Goal: Information Seeking & Learning: Learn about a topic

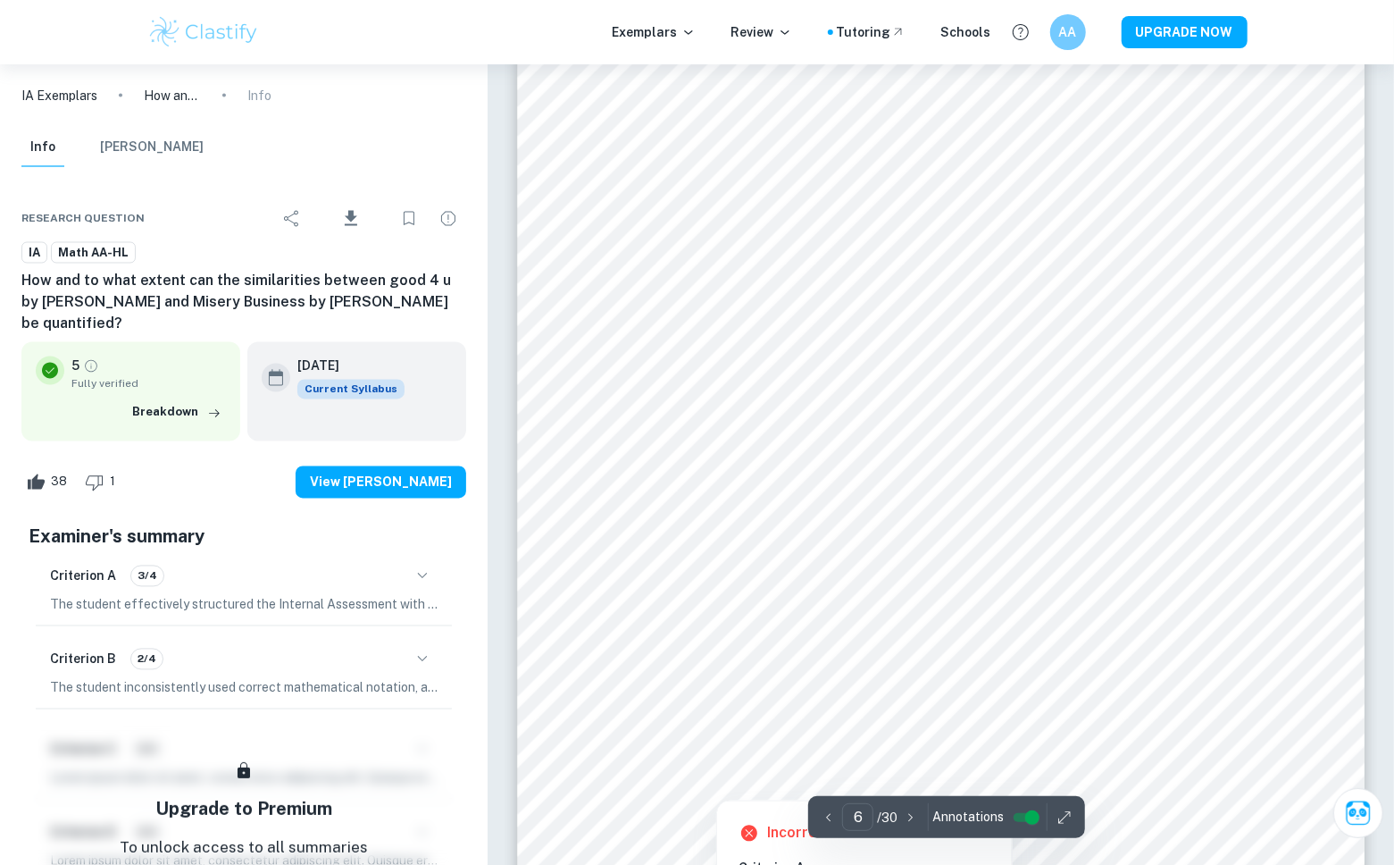
scroll to position [6071, 0]
click at [971, 424] on div at bounding box center [941, 419] width 649 height 60
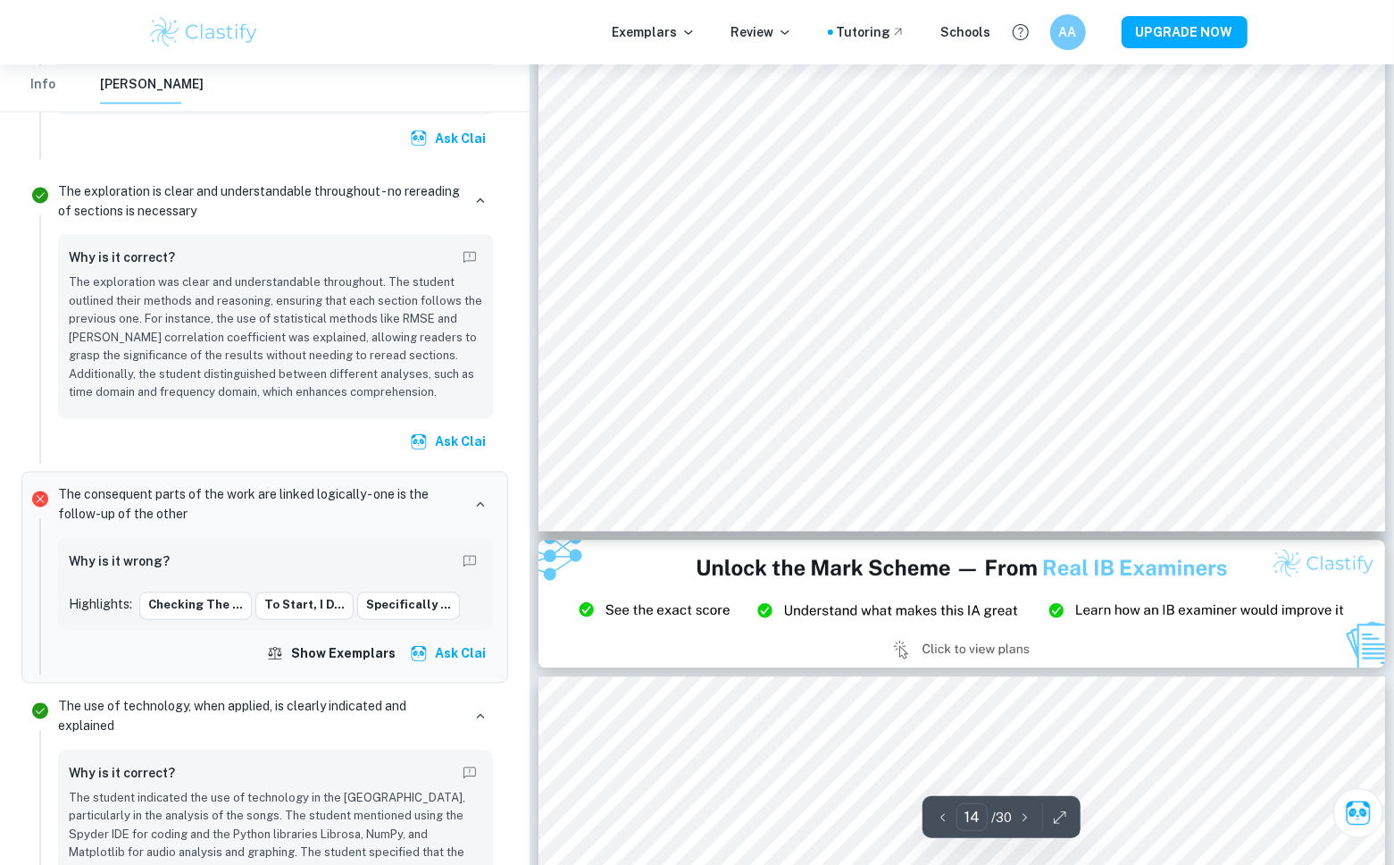
scroll to position [15222, 0]
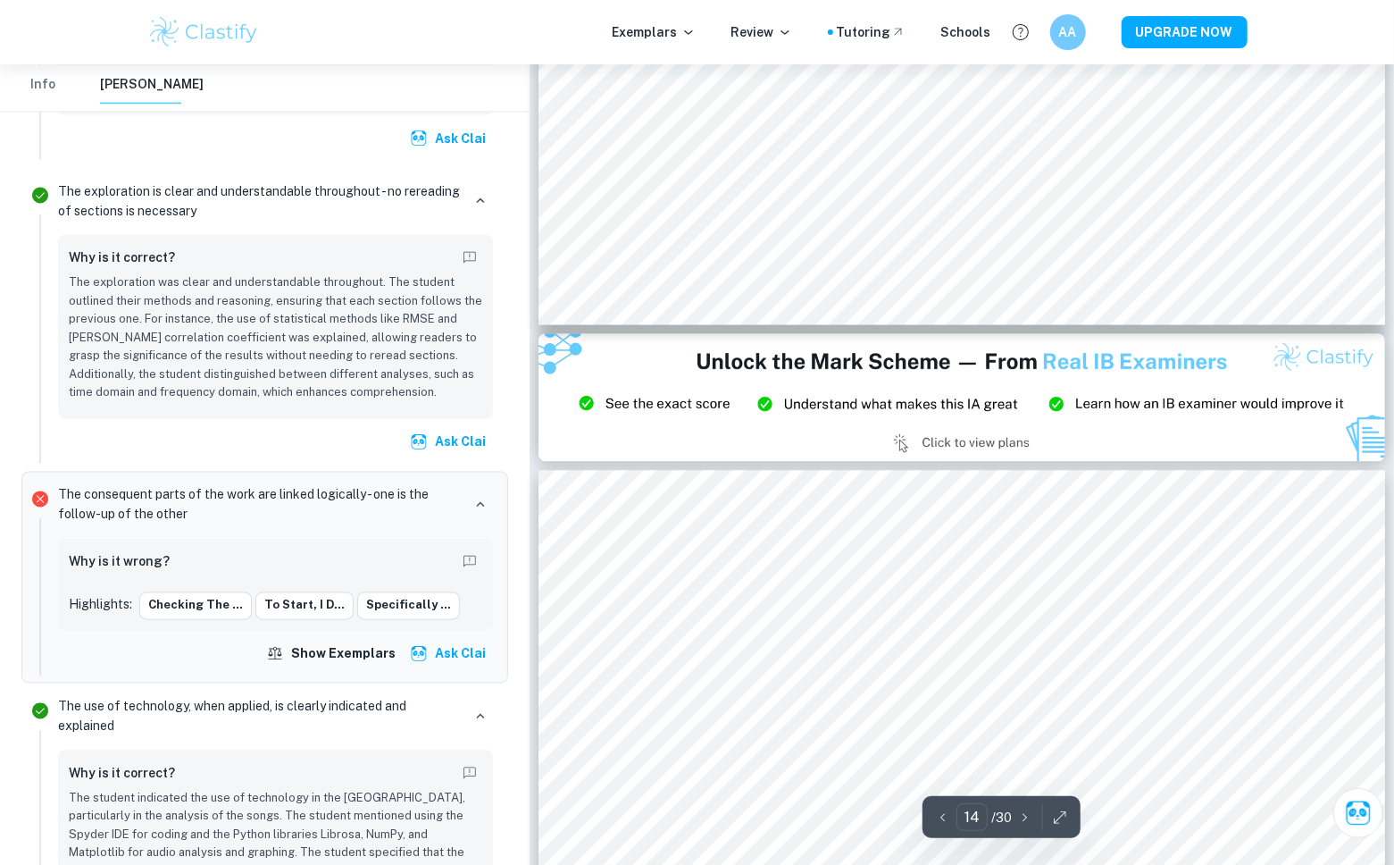
type input "15"
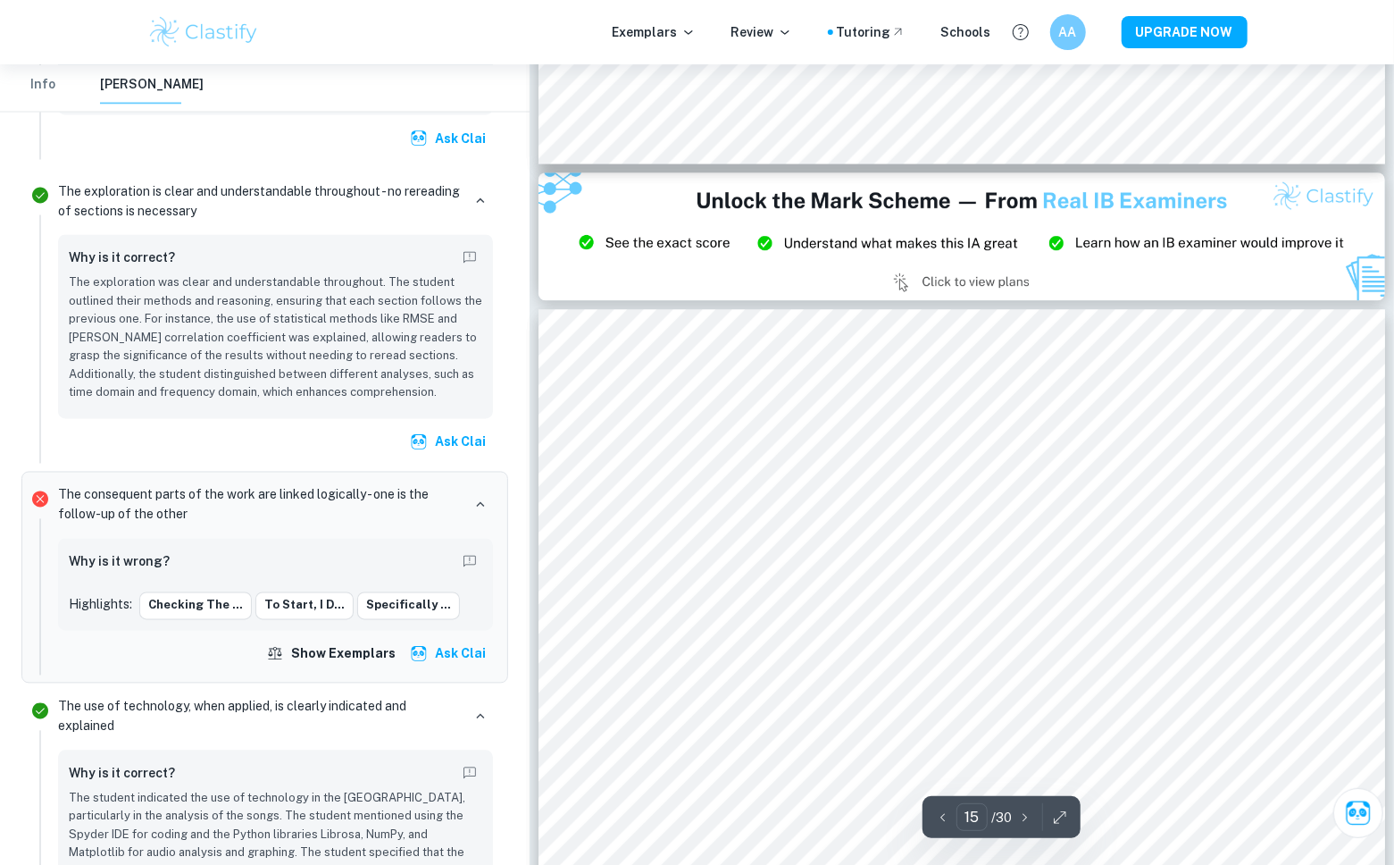
scroll to position [15522, 0]
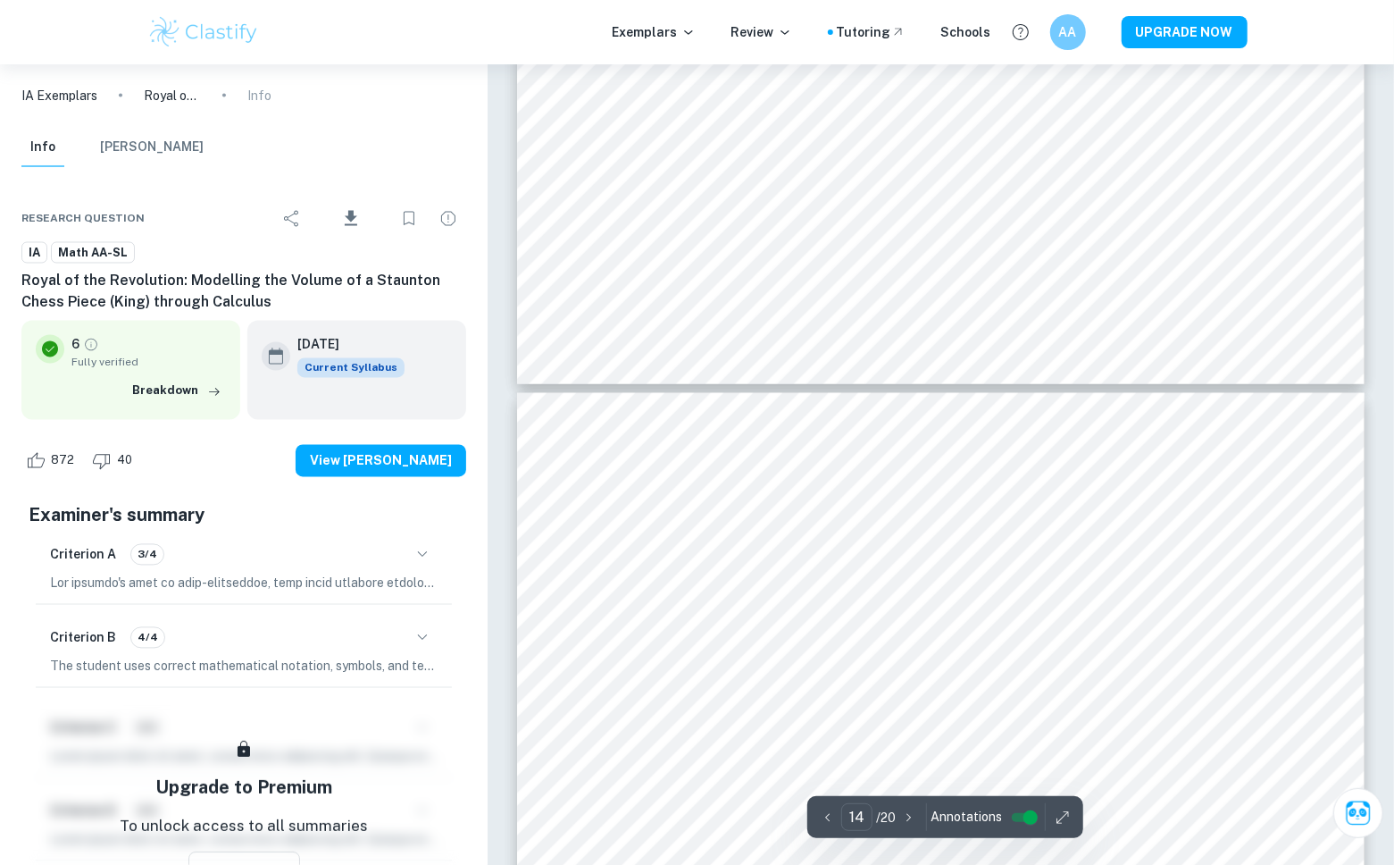
scroll to position [14506, 0]
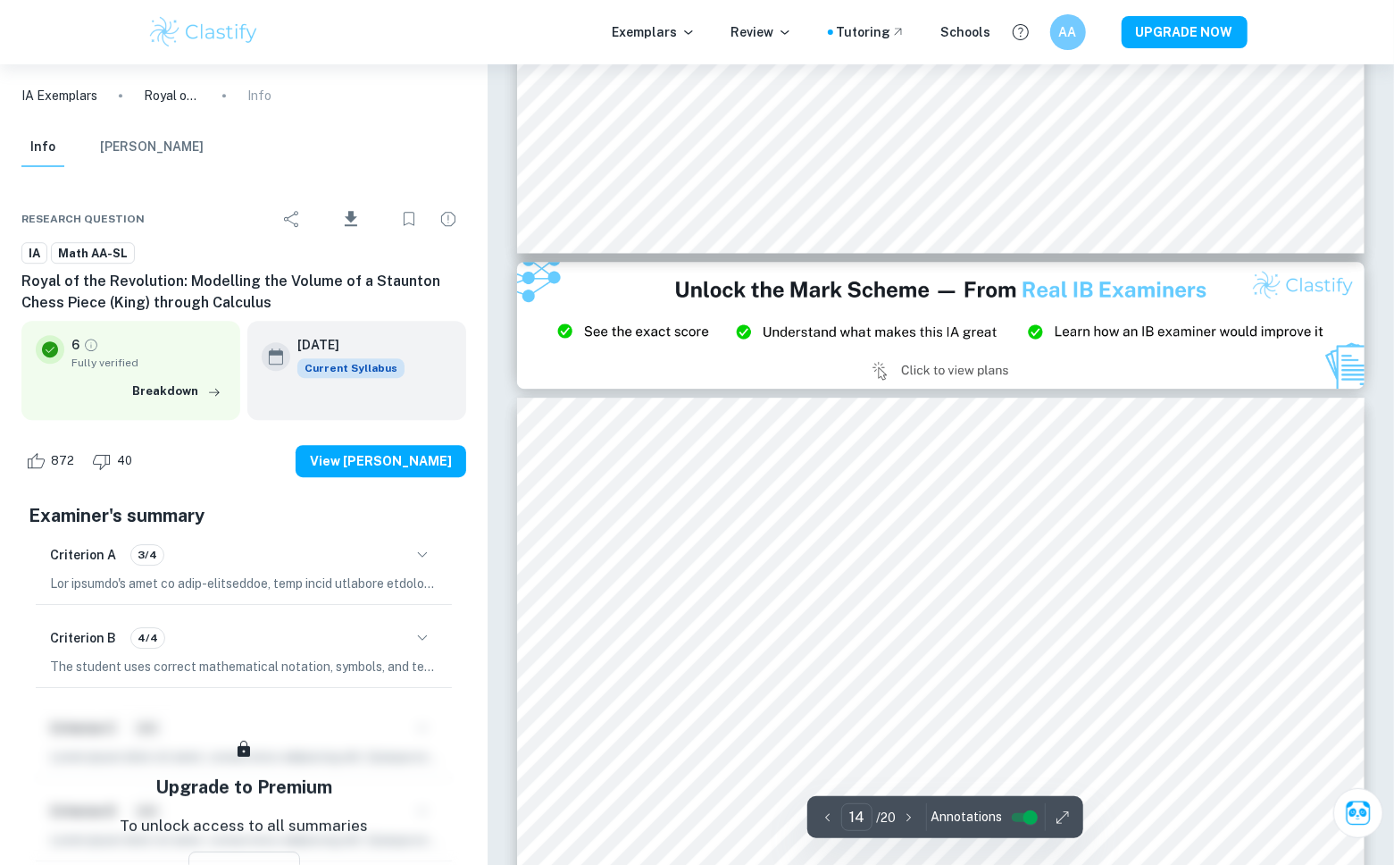
type input "15"
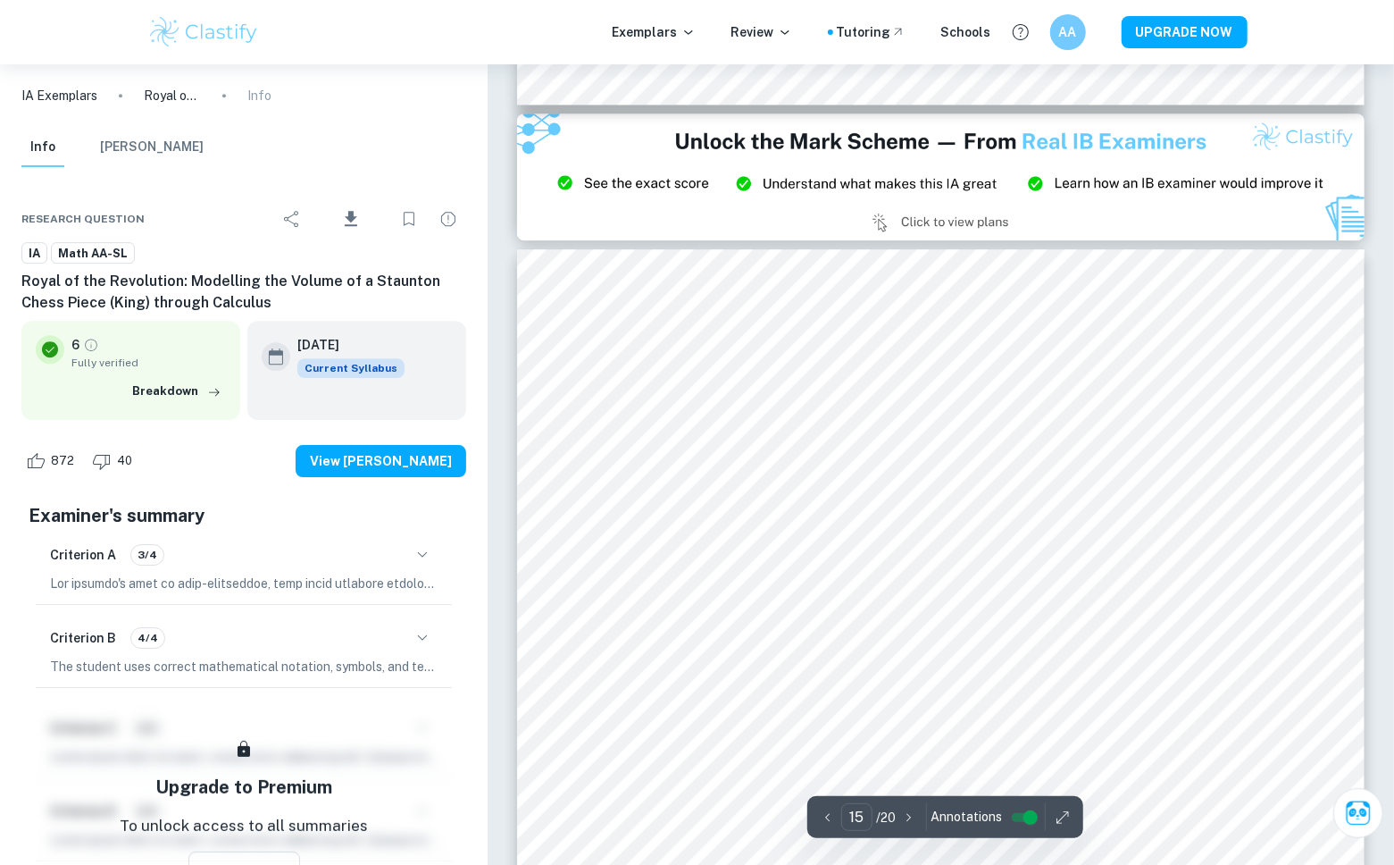
scroll to position [15880, 0]
